Goal: Information Seeking & Learning: Learn about a topic

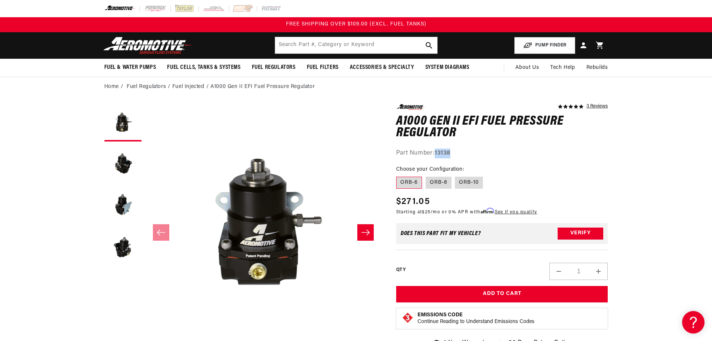
drag, startPoint x: 436, startPoint y: 152, endPoint x: 452, endPoint y: 152, distance: 15.7
click at [450, 152] on strong "13138" at bounding box center [443, 153] width 16 height 6
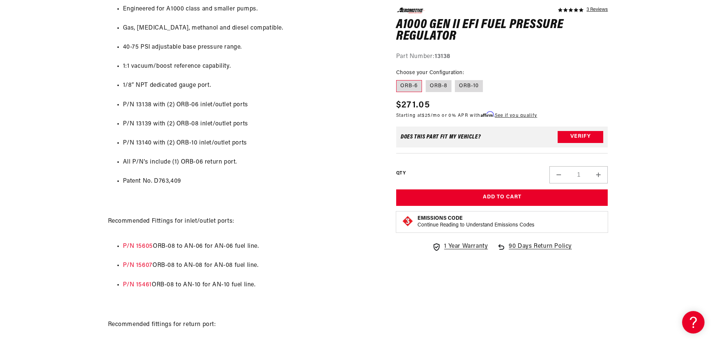
scroll to position [486, 0]
click at [446, 33] on h1 "A1000 Gen II EFI Fuel Pressure Regulator" at bounding box center [502, 31] width 212 height 24
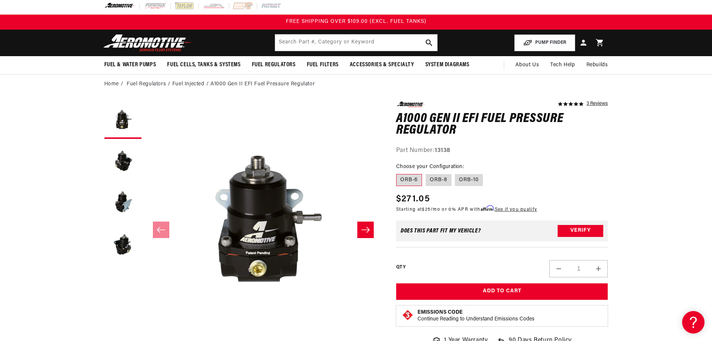
scroll to position [0, 0]
